Goal: Task Accomplishment & Management: Complete application form

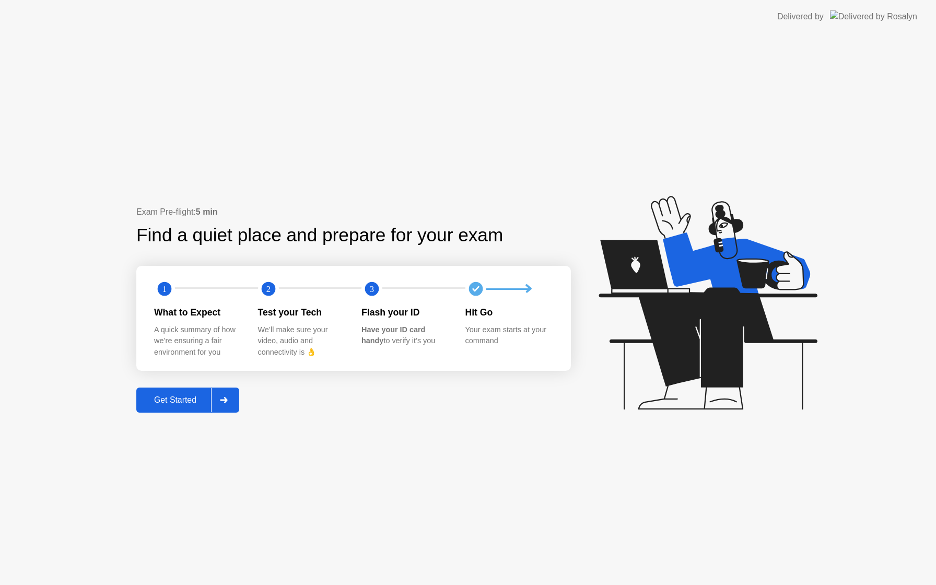
click at [204, 395] on div "Get Started" at bounding box center [175, 399] width 72 height 9
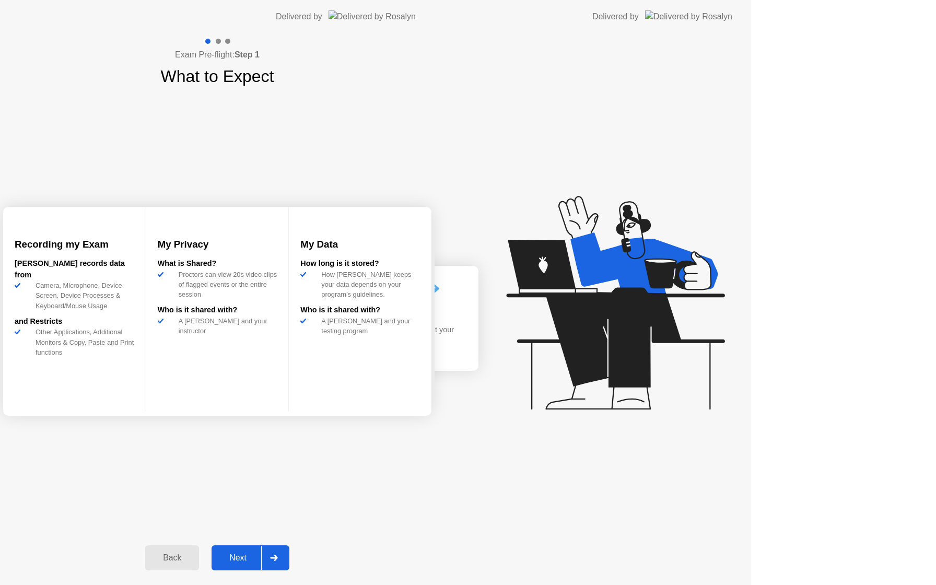
click at [204, 394] on div "Exam Pre-flight: Step 1 What to Expect Recording my Exam [PERSON_NAME] records …" at bounding box center [217, 308] width 434 height 551
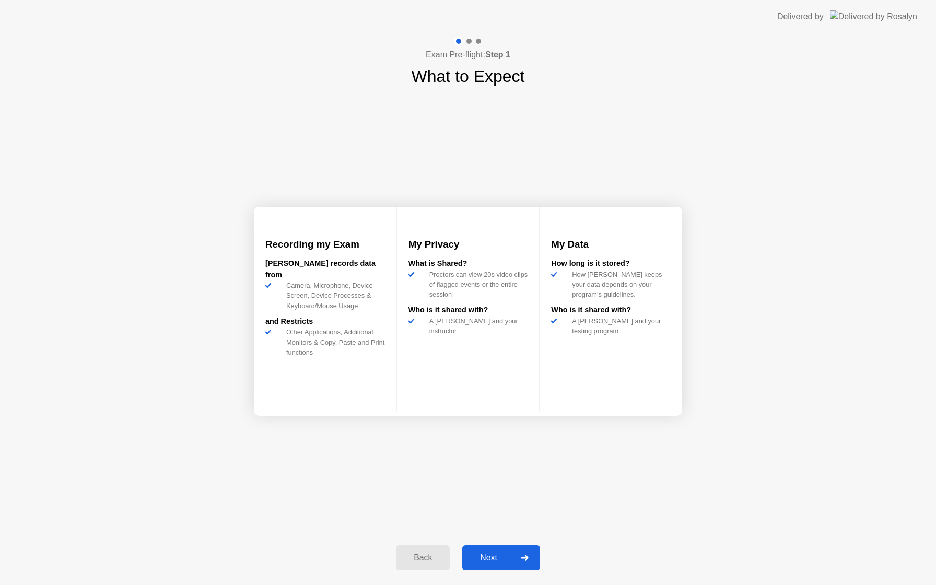
click at [204, 394] on div "Exam Pre-flight: Step 1 What to Expect Recording my Exam [PERSON_NAME] records …" at bounding box center [468, 308] width 936 height 551
click at [483, 523] on div "Recording my Exam [PERSON_NAME] records data from Camera, Microphone, Device Sc…" at bounding box center [468, 311] width 428 height 445
click at [490, 547] on button "Next" at bounding box center [501, 557] width 78 height 25
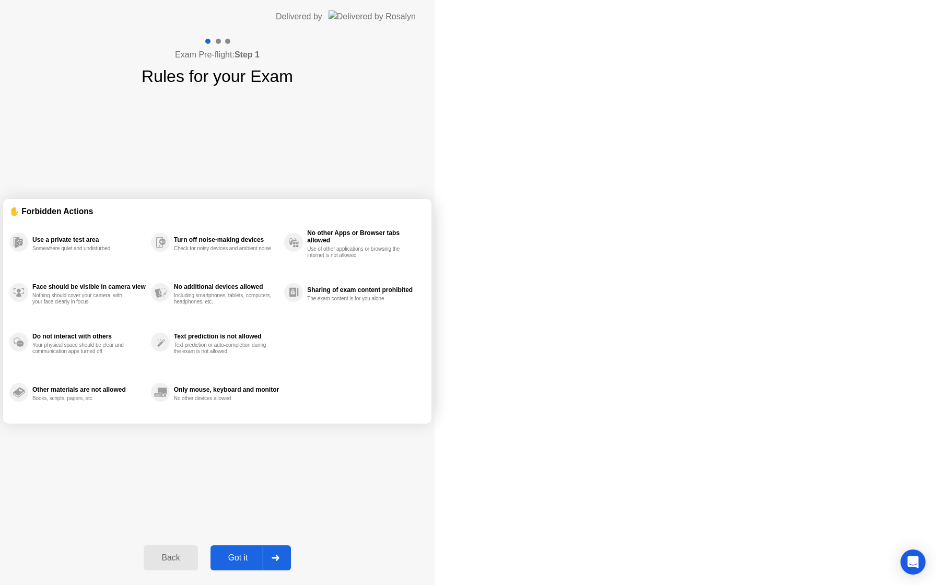
click at [263, 561] on div "Got it" at bounding box center [238, 557] width 49 height 9
select select "**********"
select select "*******"
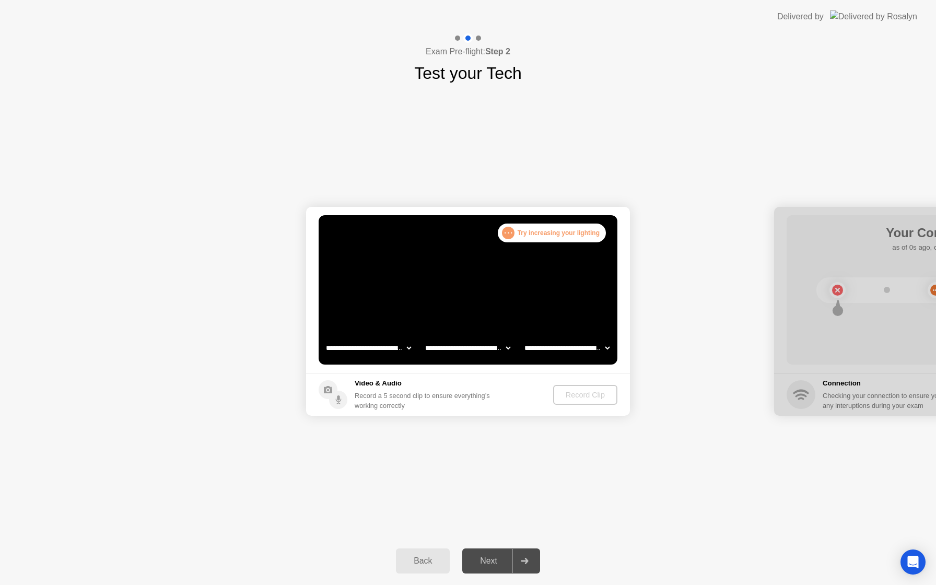
click at [490, 547] on div "Back Next" at bounding box center [468, 561] width 936 height 48
click at [496, 564] on div "Next" at bounding box center [488, 560] width 46 height 9
click at [603, 398] on div "Record Clip" at bounding box center [586, 395] width 56 height 8
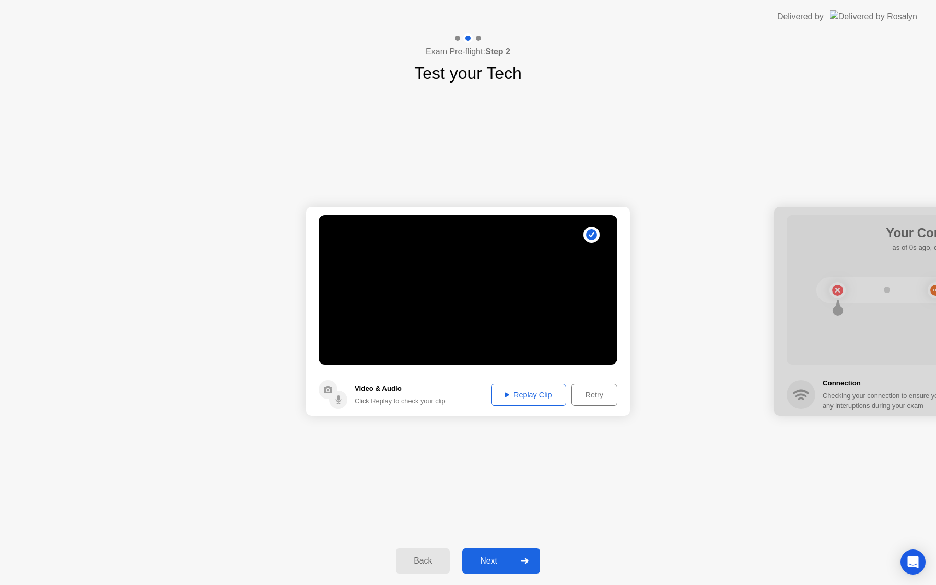
click at [499, 559] on div "Next" at bounding box center [488, 560] width 46 height 9
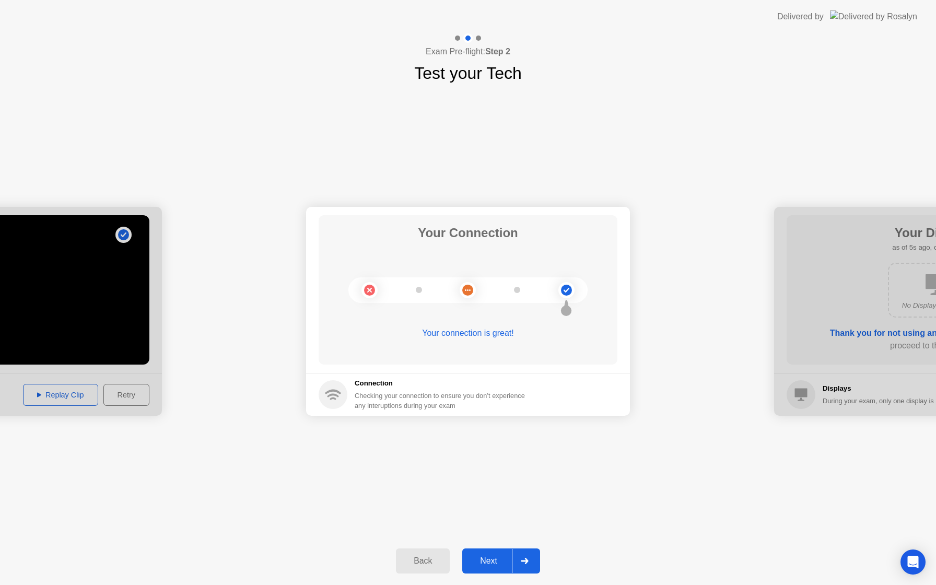
click at [499, 560] on div "Next" at bounding box center [488, 560] width 46 height 9
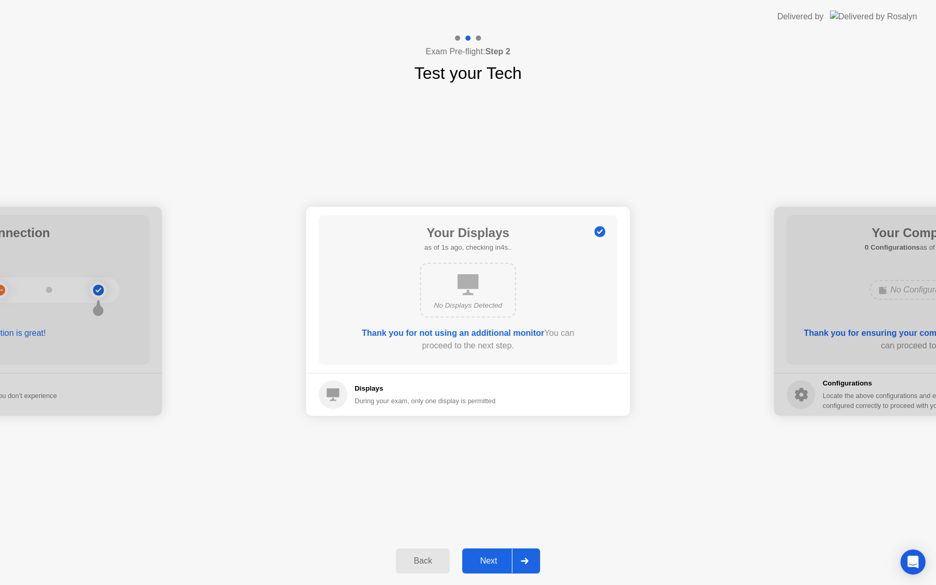
click at [499, 560] on div "Next" at bounding box center [488, 560] width 46 height 9
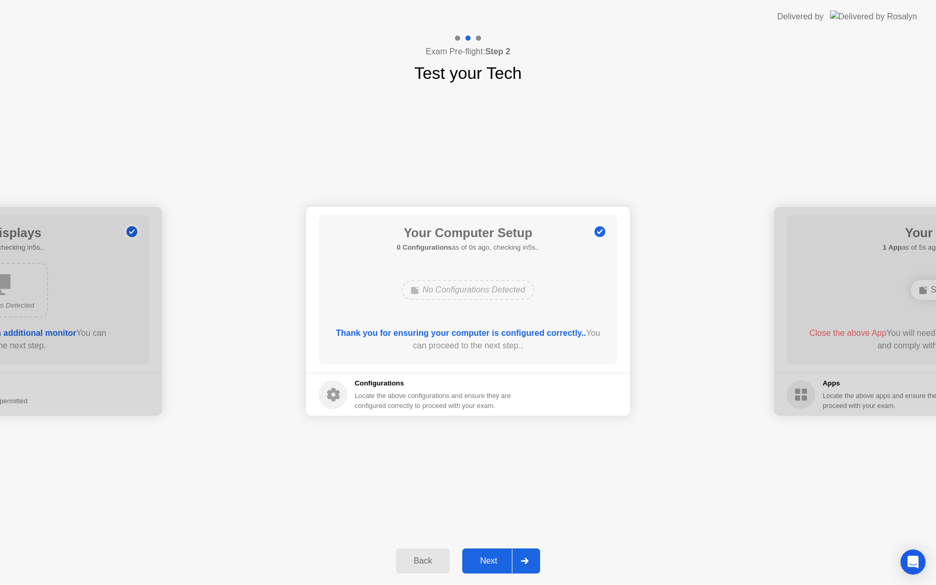
click at [499, 560] on div "Next" at bounding box center [488, 560] width 46 height 9
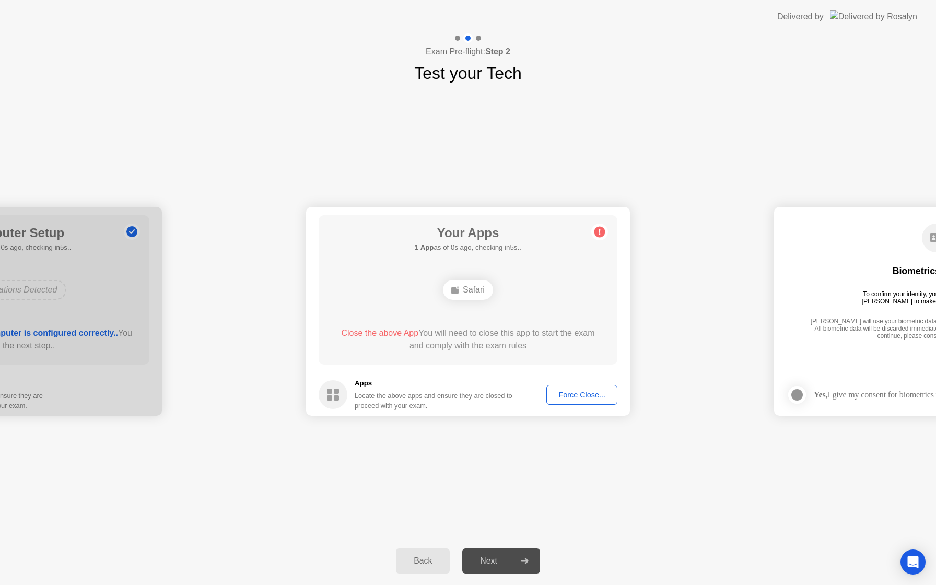
click at [499, 560] on div "Next" at bounding box center [488, 560] width 46 height 9
click at [467, 288] on div "Safari" at bounding box center [468, 290] width 50 height 20
click at [582, 395] on div "Force Close..." at bounding box center [582, 395] width 64 height 8
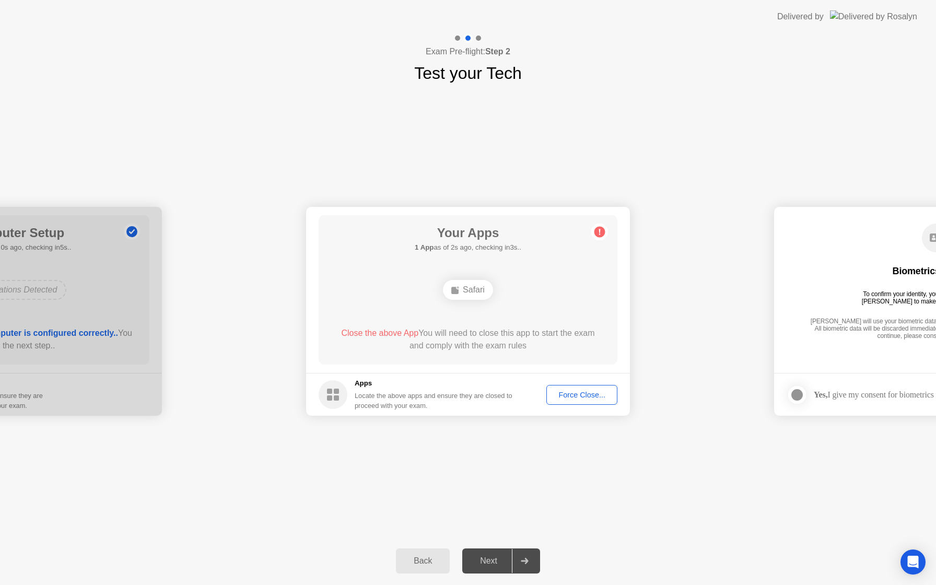
click at [503, 559] on div "Next" at bounding box center [488, 560] width 46 height 9
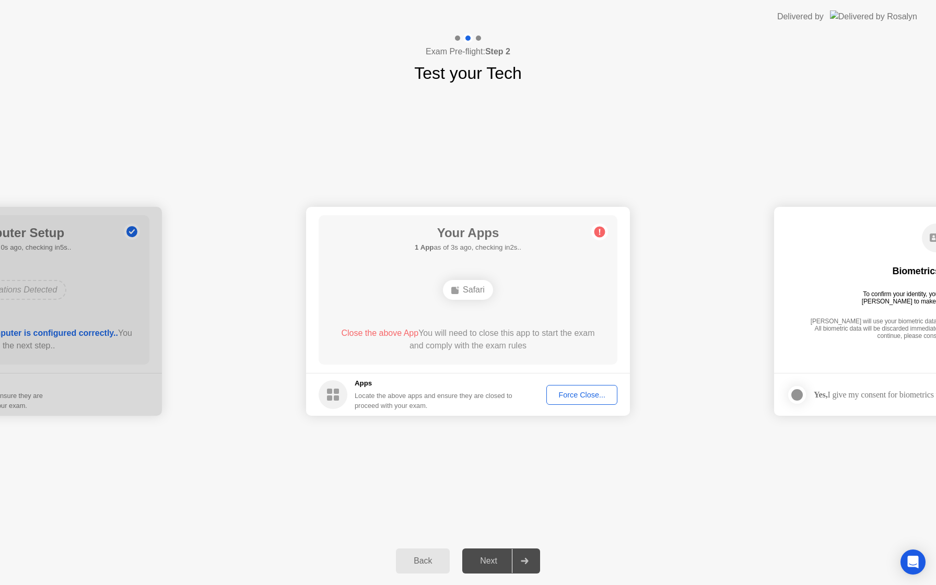
click at [503, 559] on div "Next" at bounding box center [488, 560] width 46 height 9
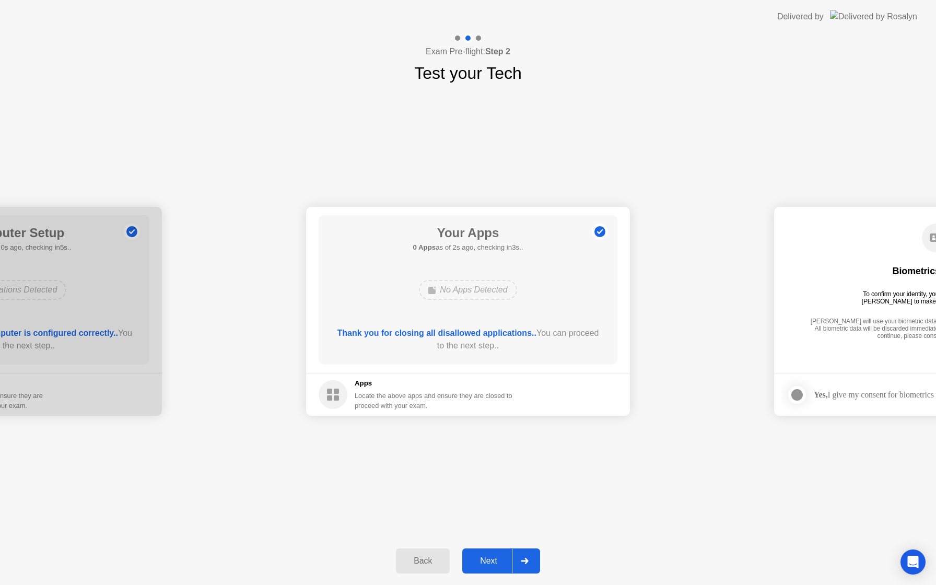
click at [480, 563] on div "Next" at bounding box center [488, 560] width 46 height 9
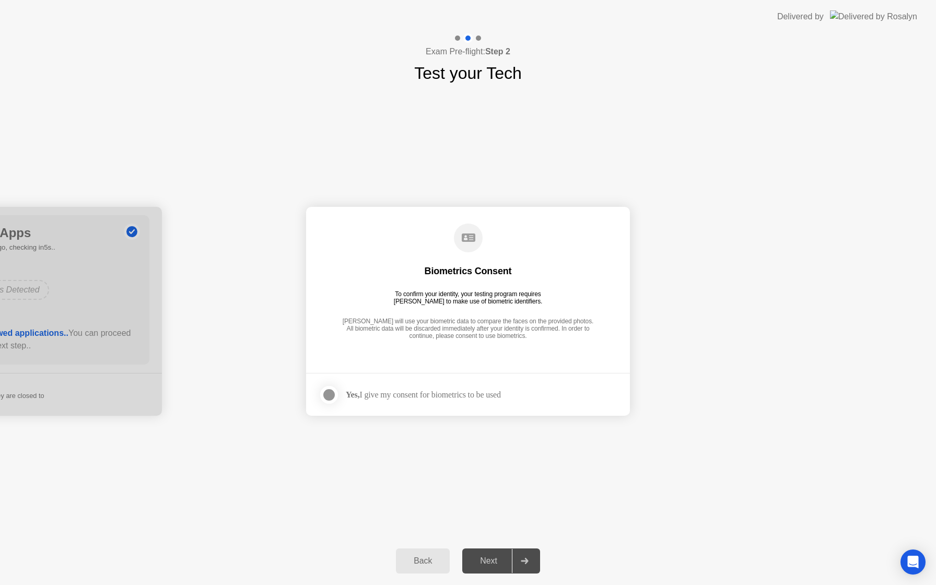
click at [510, 577] on div "Back Next" at bounding box center [468, 561] width 936 height 48
click at [333, 396] on div at bounding box center [329, 394] width 13 height 13
click at [477, 547] on div "Back Next" at bounding box center [468, 561] width 936 height 48
click at [477, 552] on button "Next" at bounding box center [501, 560] width 78 height 25
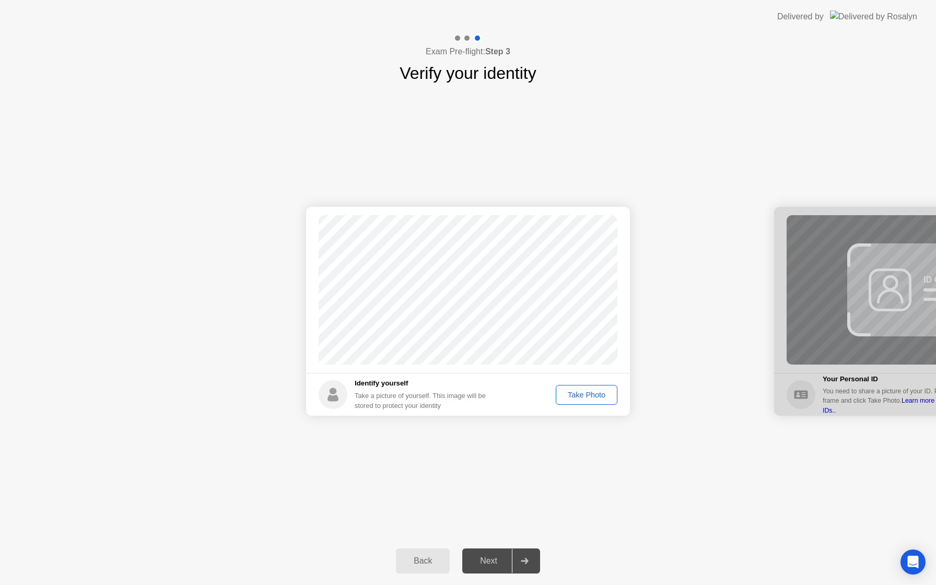
click at [478, 557] on div "Next" at bounding box center [488, 560] width 46 height 9
click at [575, 401] on button "Take Photo" at bounding box center [587, 395] width 62 height 20
click at [502, 568] on button "Next" at bounding box center [501, 560] width 78 height 25
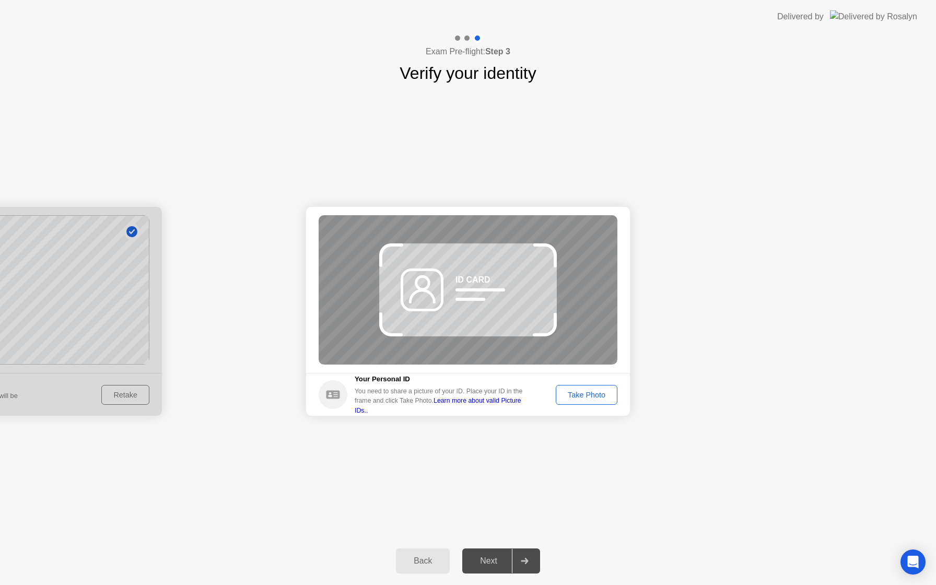
click at [581, 399] on div "Take Photo" at bounding box center [586, 395] width 54 height 8
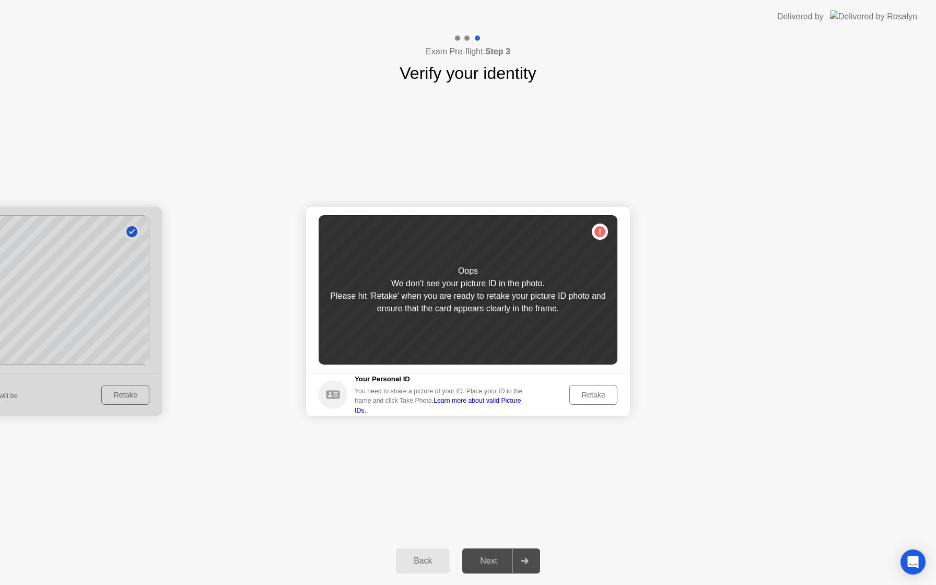
click at [580, 399] on div "Retake" at bounding box center [593, 395] width 41 height 8
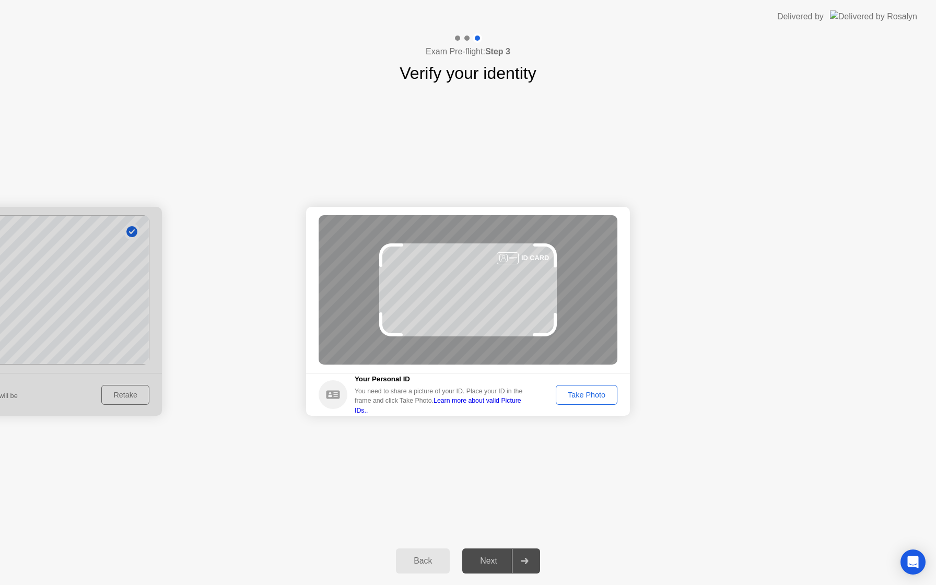
click at [565, 399] on div "Take Photo" at bounding box center [586, 395] width 54 height 8
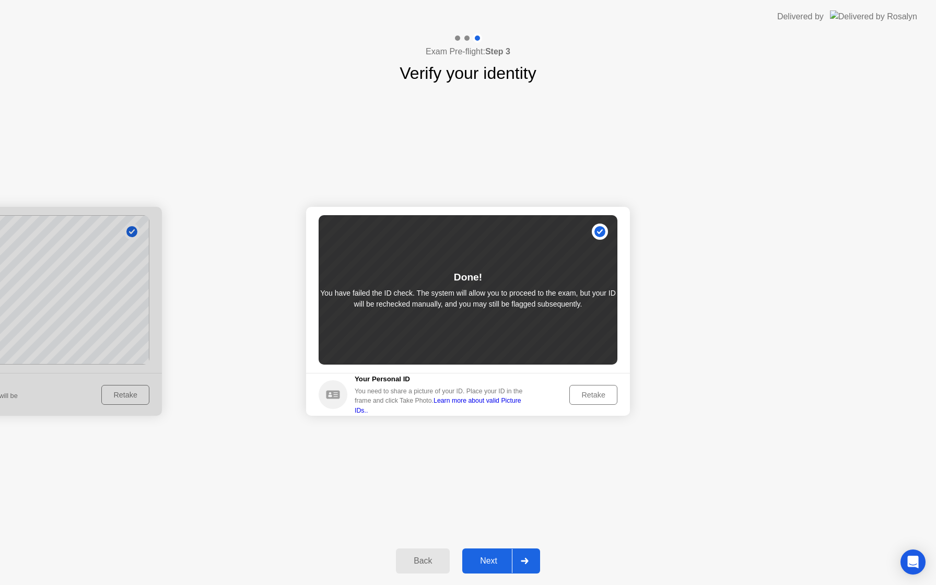
click at [505, 561] on div "Next" at bounding box center [488, 560] width 46 height 9
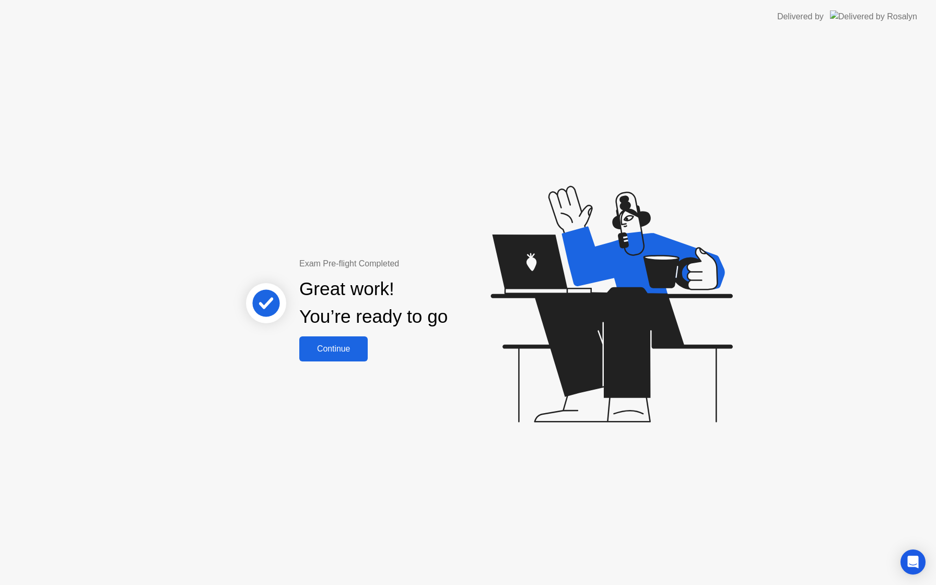
click at [311, 358] on button "Continue" at bounding box center [333, 348] width 68 height 25
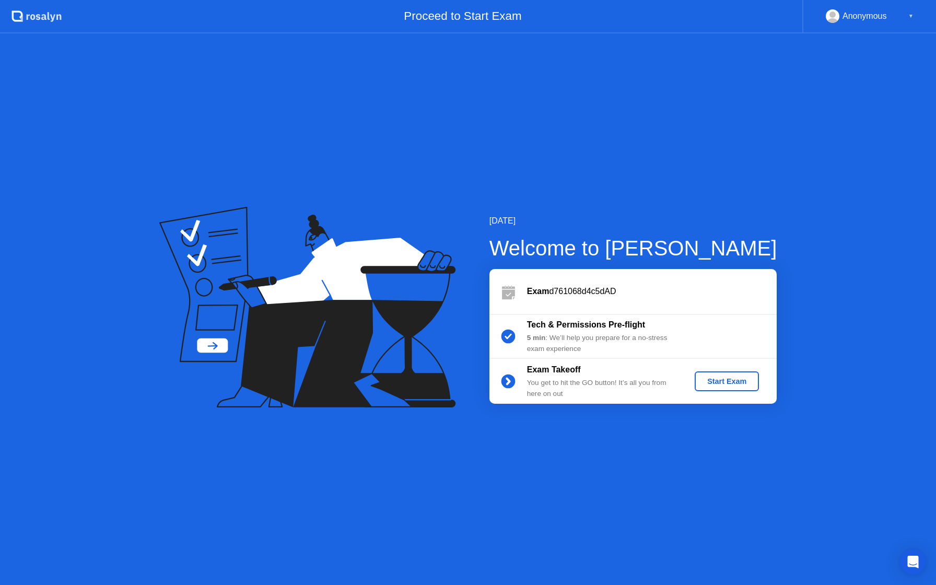
click at [730, 391] on button "Start Exam" at bounding box center [726, 381] width 64 height 20
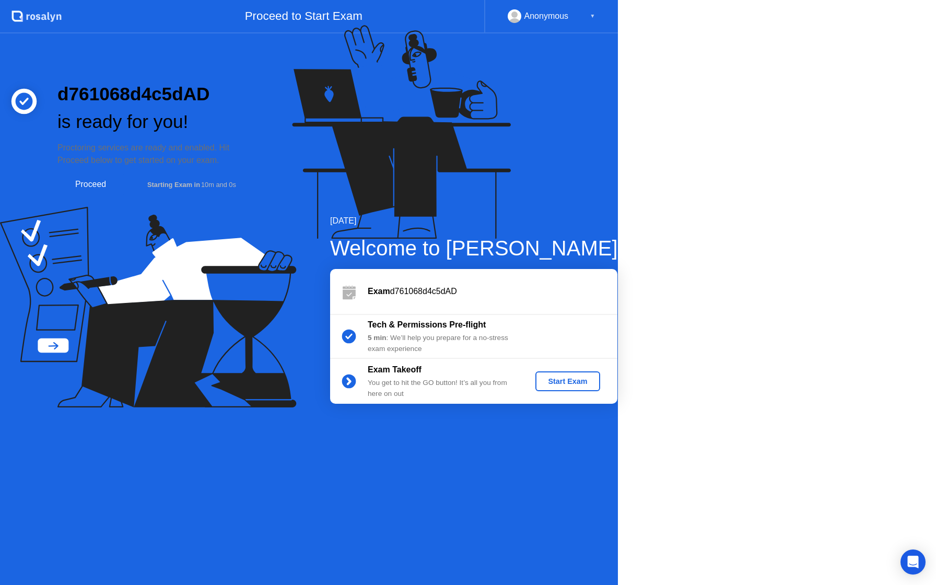
click at [534, 270] on icon at bounding box center [398, 136] width 269 height 267
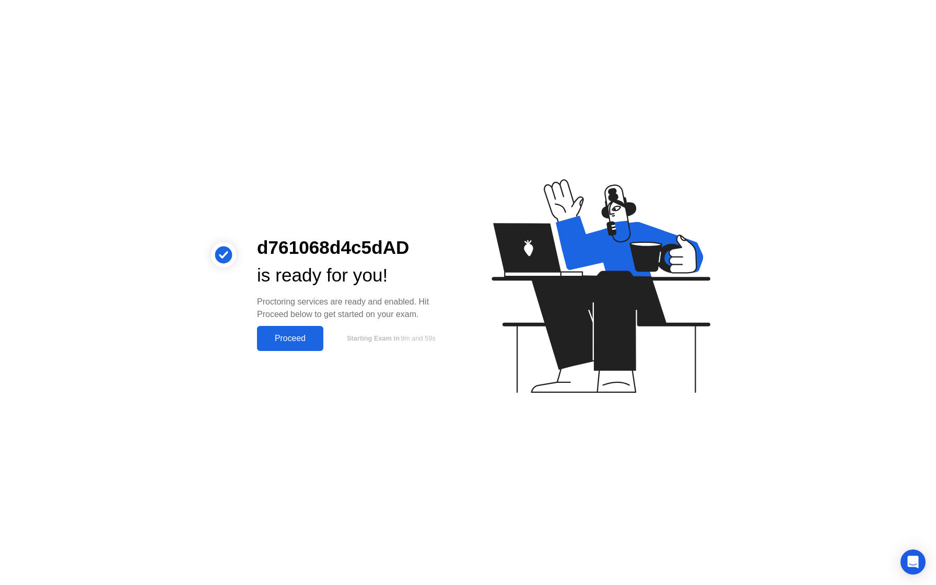
click at [276, 334] on div "Proceed" at bounding box center [290, 338] width 60 height 9
